Goal: Find specific page/section: Find specific page/section

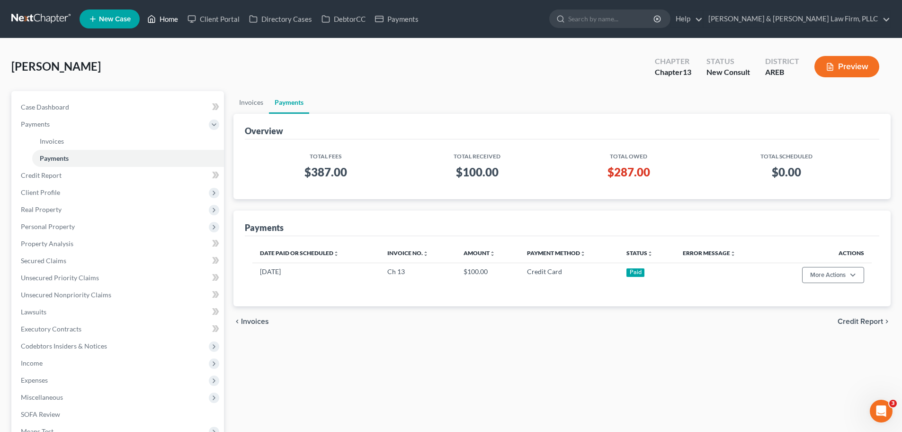
click at [160, 19] on link "Home" at bounding box center [163, 18] width 40 height 17
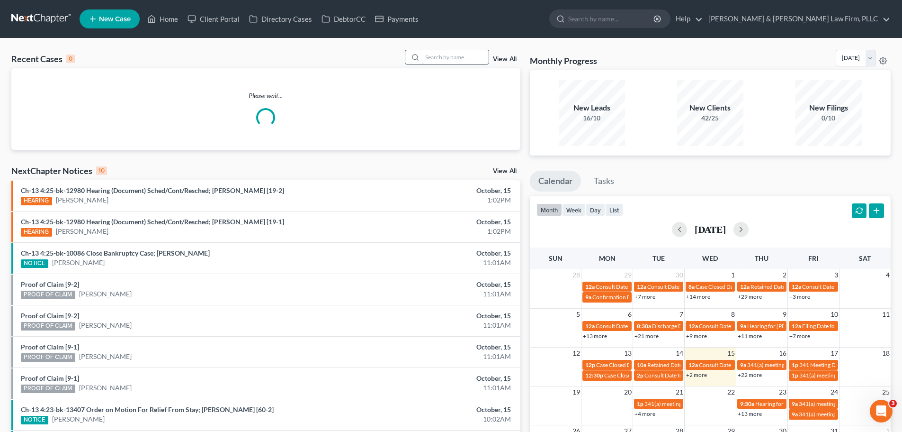
click at [444, 57] on input "search" at bounding box center [456, 57] width 66 height 14
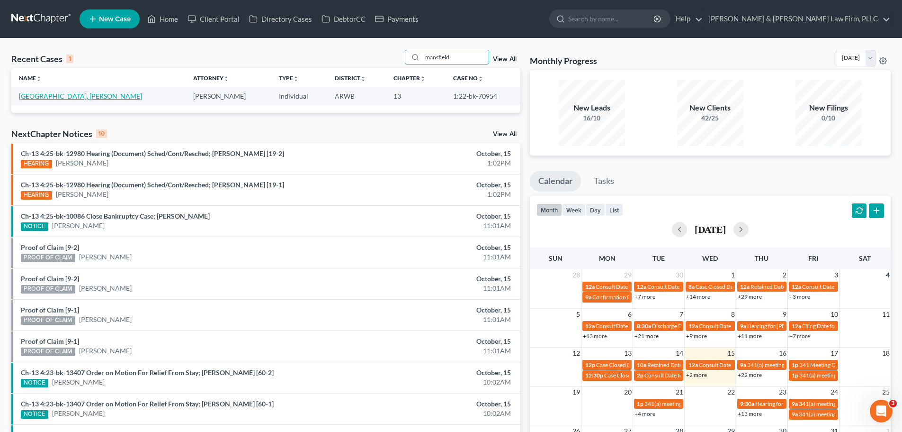
type input "mansfield"
click at [63, 94] on link "[GEOGRAPHIC_DATA], [PERSON_NAME]" at bounding box center [80, 96] width 123 height 8
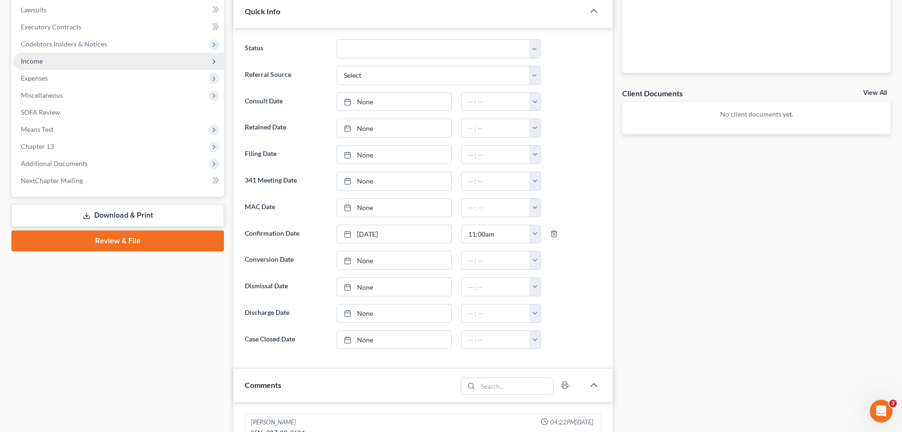
scroll to position [284, 0]
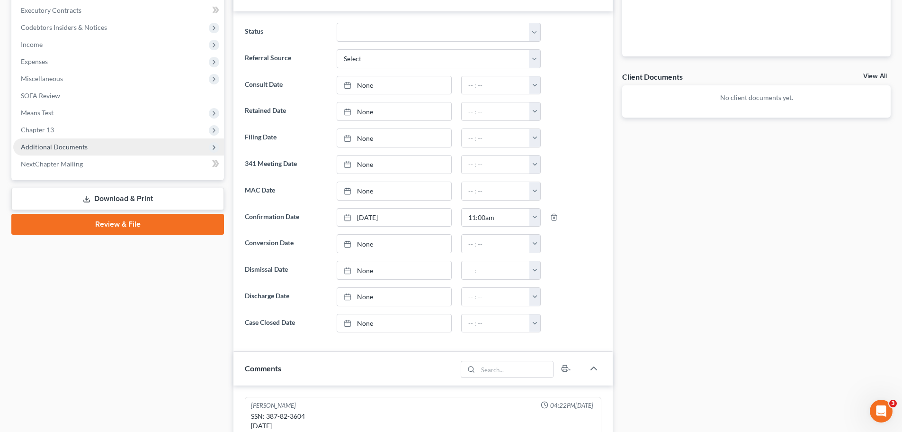
click at [43, 149] on span "Additional Documents" at bounding box center [54, 147] width 67 height 8
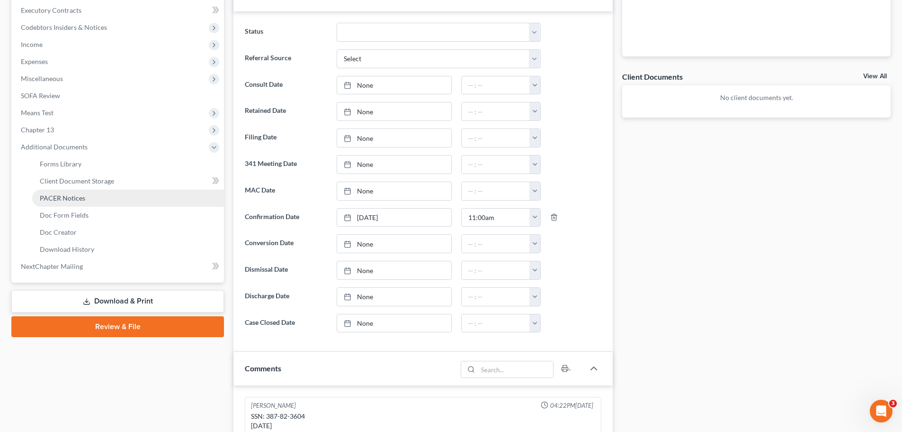
click at [66, 194] on span "PACER Notices" at bounding box center [62, 198] width 45 height 8
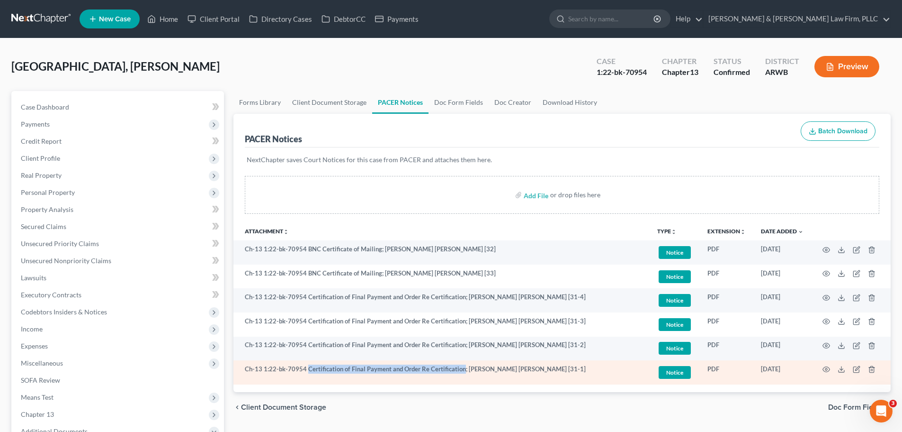
drag, startPoint x: 308, startPoint y: 370, endPoint x: 462, endPoint y: 368, distance: 154.0
click at [462, 368] on td "Ch-13 1:22-bk-70954 Certification of Final Payment and Order Re Certification; …" at bounding box center [442, 372] width 416 height 24
click at [827, 370] on icon "button" at bounding box center [827, 369] width 8 height 8
